Goal: Information Seeking & Learning: Learn about a topic

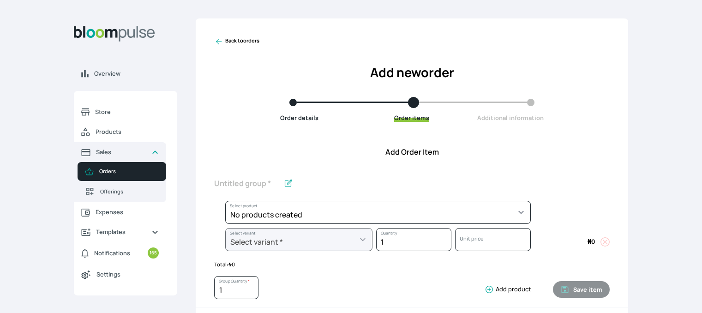
scroll to position [297, 0]
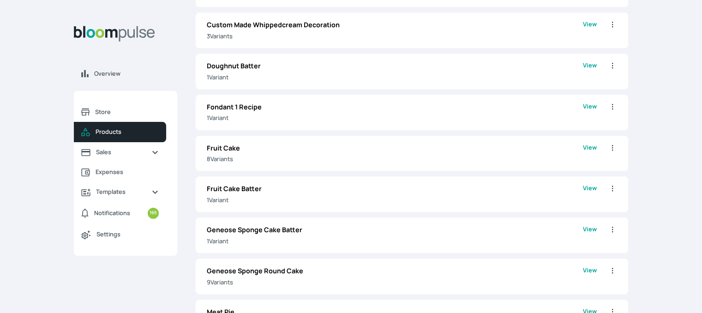
scroll to position [1002, 0]
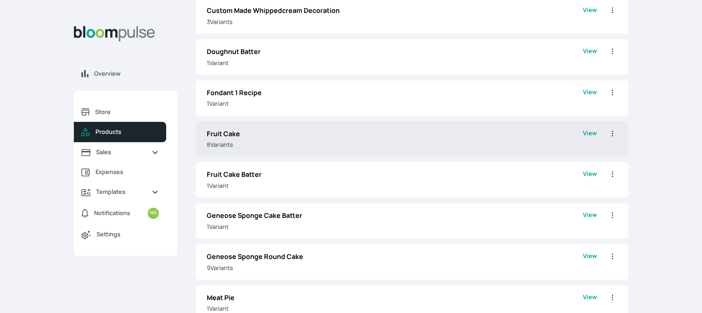
click at [593, 137] on link "View" at bounding box center [590, 139] width 14 height 21
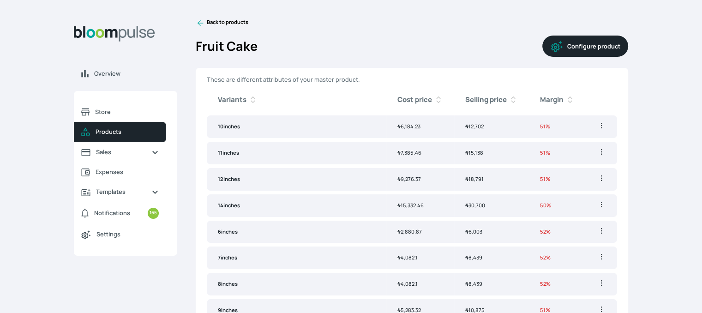
click at [209, 26] on link "Back to products" at bounding box center [222, 22] width 53 height 9
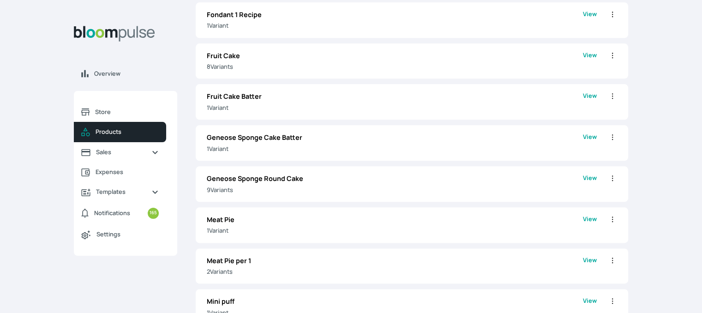
scroll to position [1046, 0]
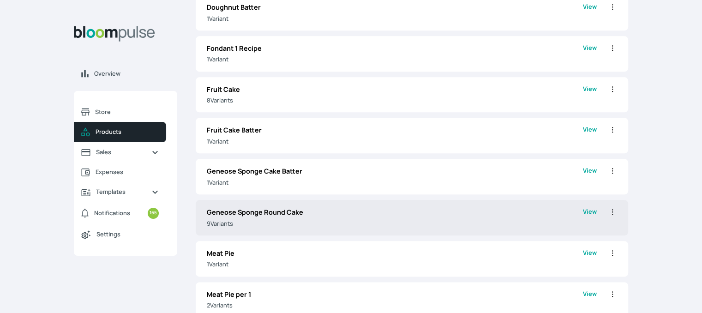
click at [398, 201] on div "Geneose Sponge Round Cake 9 Variant s View Edit Clone Delete" at bounding box center [412, 218] width 432 height 36
click at [395, 207] on p "Geneose Sponge Round Cake" at bounding box center [395, 212] width 376 height 10
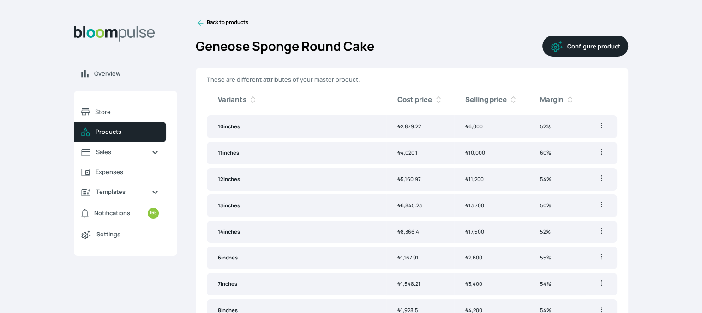
click at [218, 19] on link "Back to products" at bounding box center [222, 22] width 53 height 9
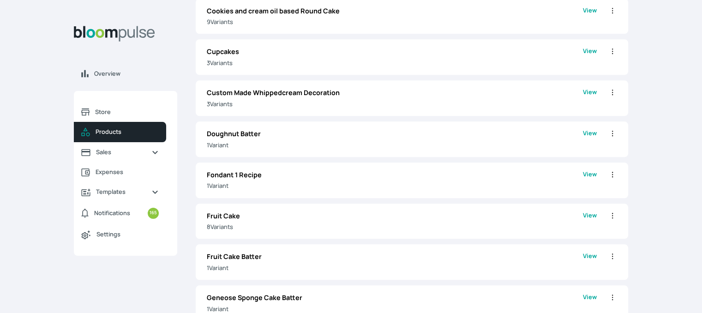
scroll to position [923, 0]
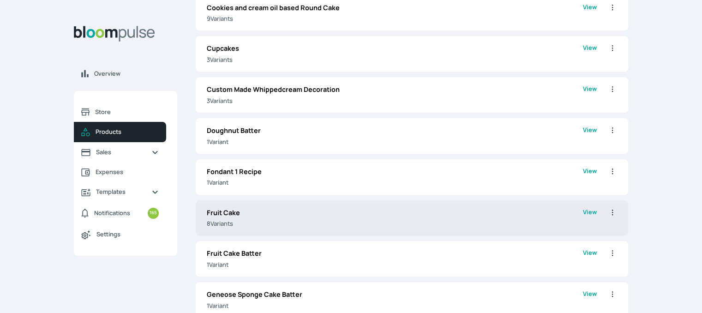
click at [447, 205] on div "Fruit Cake 8 Variant s View Edit Clone Delete" at bounding box center [412, 218] width 432 height 36
click at [307, 219] on p "8 Variant s" at bounding box center [395, 223] width 376 height 9
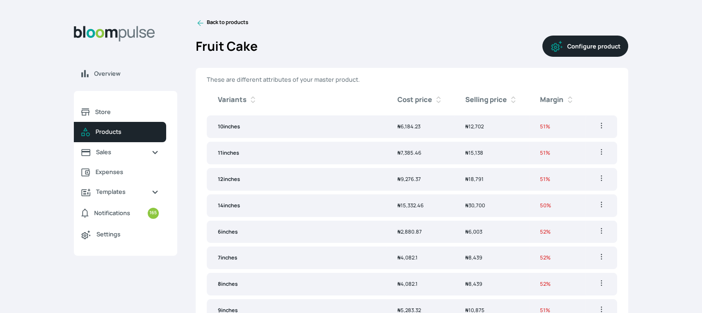
click at [594, 44] on button "Configure product" at bounding box center [585, 46] width 86 height 21
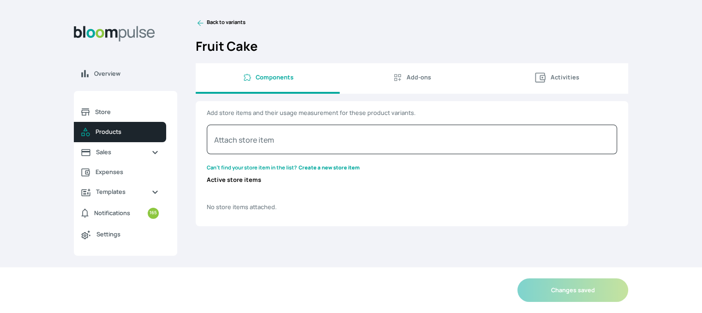
select select "GRAM"
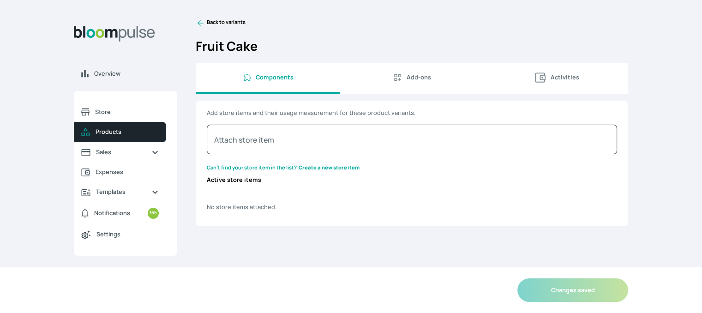
select select "GRAM"
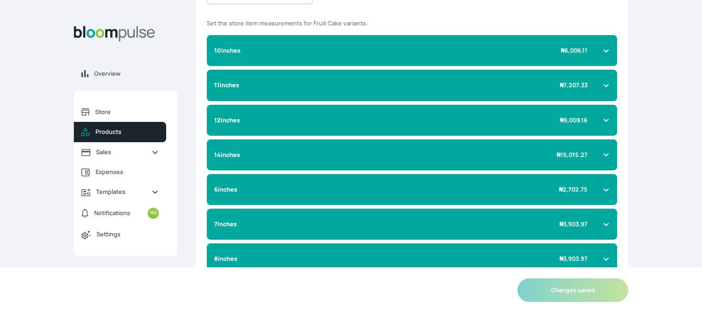
scroll to position [204, 0]
click at [604, 225] on icon at bounding box center [605, 224] width 7 height 7
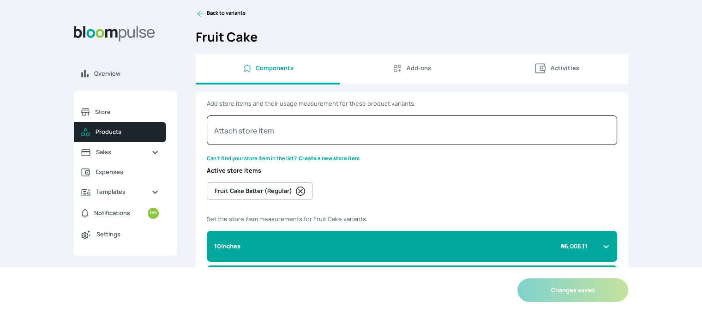
scroll to position [0, 0]
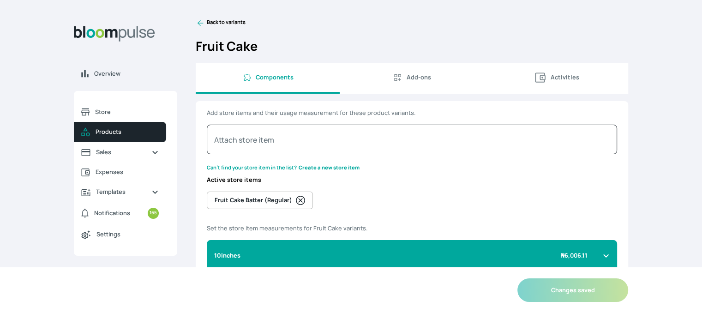
click at [214, 24] on link "Back to variants" at bounding box center [412, 22] width 432 height 9
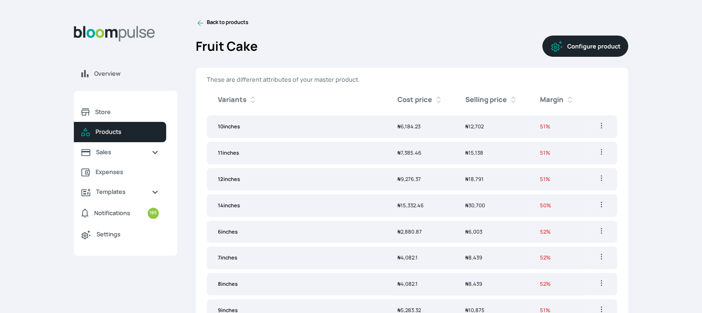
click at [200, 24] on icon at bounding box center [200, 22] width 9 height 9
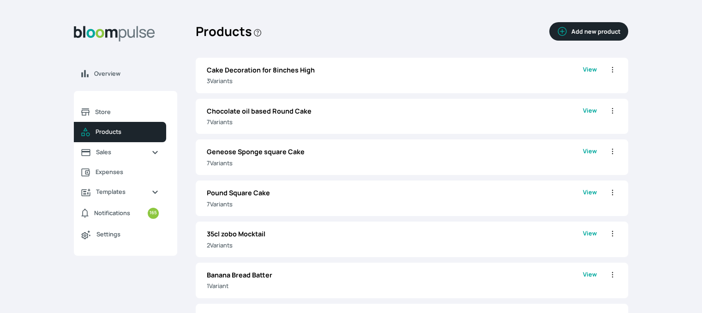
click at [200, 24] on h2 "Products" at bounding box center [229, 31] width 66 height 26
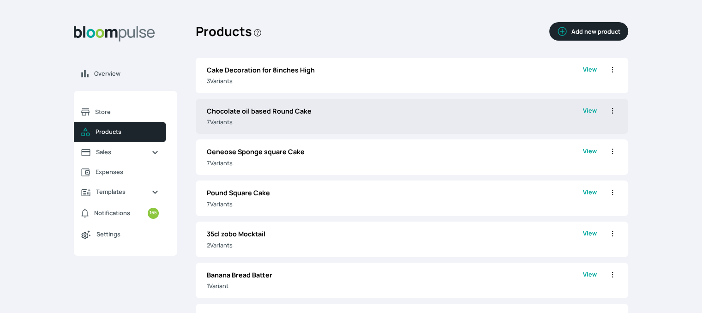
click at [262, 114] on p "Chocolate oil based Round Cake" at bounding box center [395, 111] width 376 height 10
